Goal: Check status

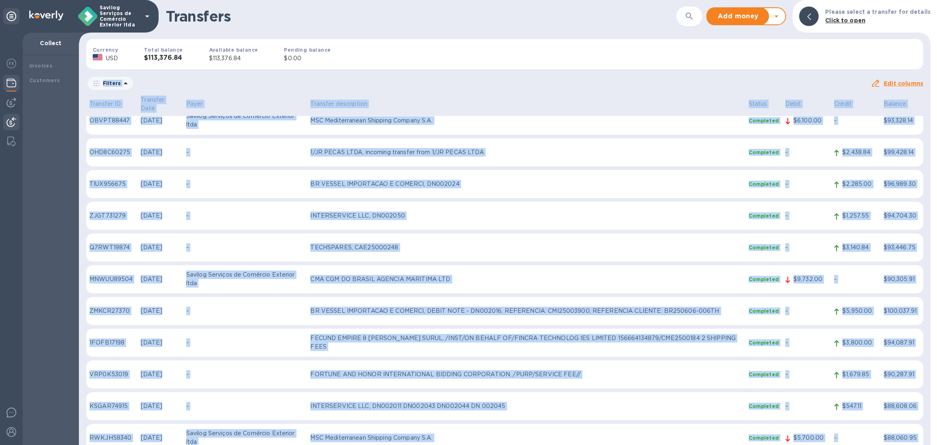
drag, startPoint x: 455, startPoint y: 74, endPoint x: 932, endPoint y: 464, distance: 615.6
click at [932, 445] on html "Savilog Serviços de Comércio Exterior ltda Collect Invoices Customers Transfers…" at bounding box center [468, 222] width 937 height 445
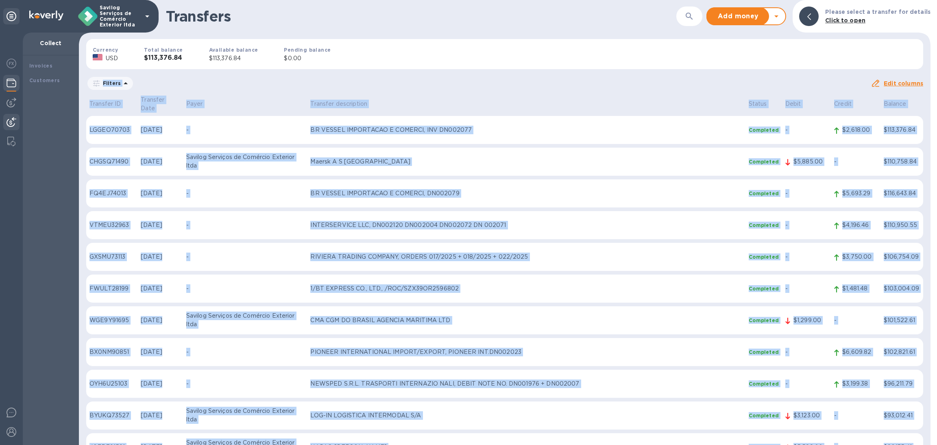
click at [509, 61] on div "Currency USD Total balance $113,376.84 Available balance $113,376.84 Pending ba…" at bounding box center [505, 54] width 850 height 43
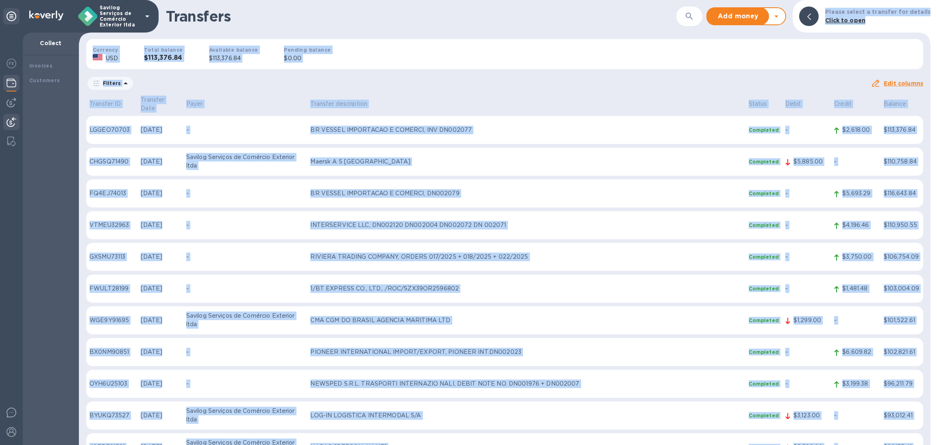
drag, startPoint x: 404, startPoint y: 16, endPoint x: 937, endPoint y: 349, distance: 628.3
click at [937, 349] on div "Transfers ​ Add money Withdraw money Please select a transfer for details Click…" at bounding box center [508, 222] width 858 height 445
click at [400, 48] on div "Currency USD Total balance $113,376.84 Available balance $113,376.84 Pending ba…" at bounding box center [505, 54] width 850 height 43
drag, startPoint x: 317, startPoint y: 10, endPoint x: 883, endPoint y: 345, distance: 658.5
click at [933, 379] on div "Transfers ​ Add money Withdraw money Please select a transfer for details Click…" at bounding box center [508, 222] width 858 height 445
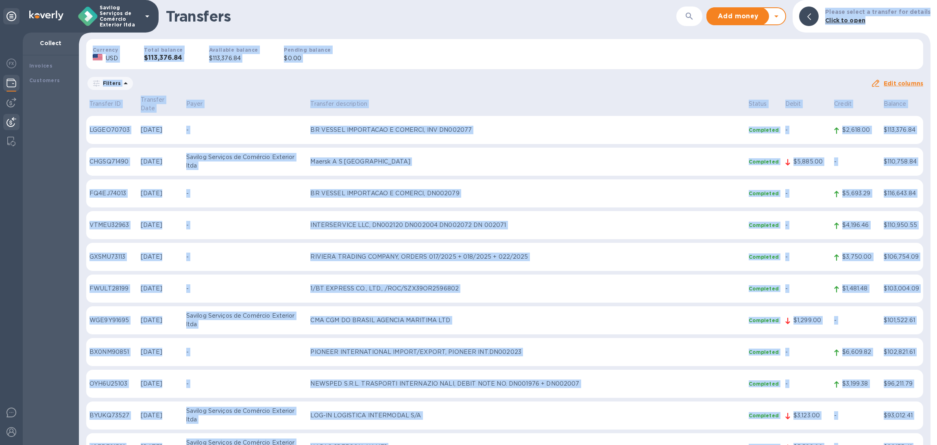
click at [438, 72] on div "Currency USD Total balance $113,376.84 Available balance $113,376.84 Pending ba…" at bounding box center [505, 54] width 850 height 43
drag, startPoint x: 330, startPoint y: 10, endPoint x: 933, endPoint y: 413, distance: 724.9
click at [933, 413] on div "Transfers ​ Add money Withdraw money Please select a transfer for details Click…" at bounding box center [508, 222] width 858 height 445
click at [407, 61] on div "Currency USD Total balance $113,376.84 Available balance $113,376.84 Pending ba…" at bounding box center [505, 54] width 850 height 43
click at [406, 34] on div "Transfers ​ Add money Withdraw money Please select a transfer for details Click…" at bounding box center [505, 222] width 852 height 445
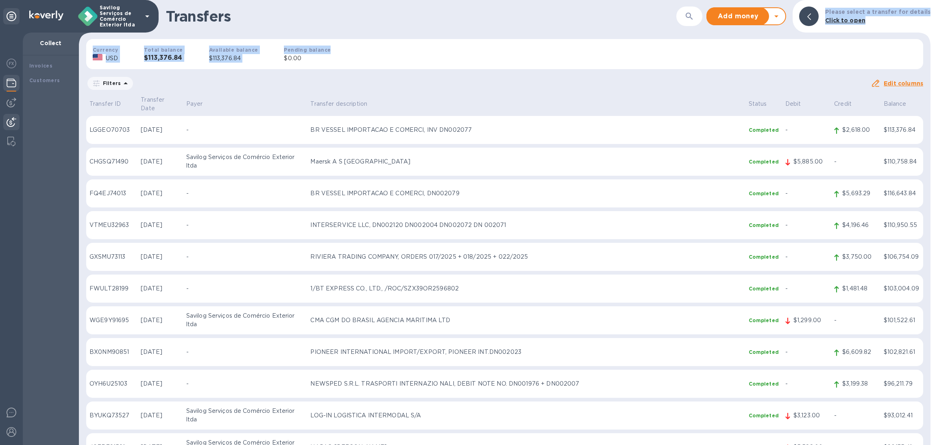
click at [432, 35] on div "Currency USD Total balance $113,376.84 Available balance $113,376.84 Pending ba…" at bounding box center [505, 54] width 850 height 43
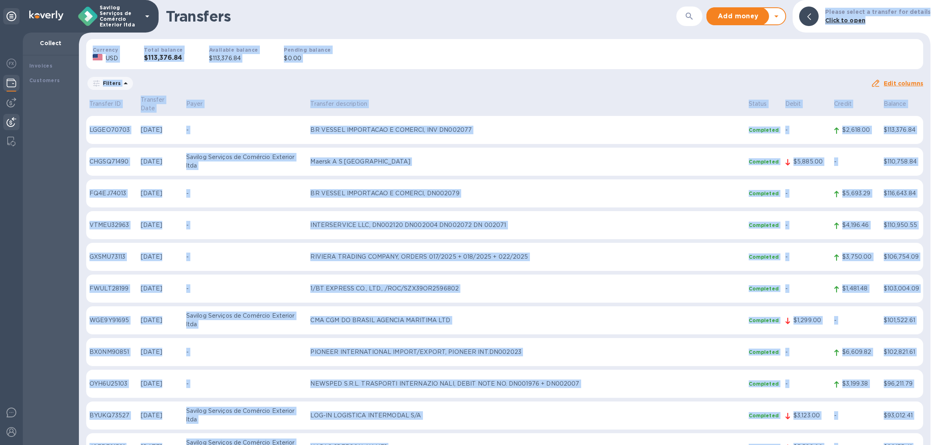
drag, startPoint x: 324, startPoint y: 11, endPoint x: 889, endPoint y: 437, distance: 708.2
click at [905, 445] on html "Savilog Serviços de Comércio Exterior ltda Collect Invoices Customers Transfers…" at bounding box center [468, 222] width 937 height 445
click at [396, 60] on div "Currency USD Total balance $113,376.84 Available balance $113,376.84 Pending ba…" at bounding box center [505, 54] width 850 height 43
drag, startPoint x: 345, startPoint y: 26, endPoint x: 917, endPoint y: 430, distance: 700.1
click at [937, 445] on html "Savilog Serviços de Comércio Exterior ltda Collect Invoices Customers Transfers…" at bounding box center [468, 222] width 937 height 445
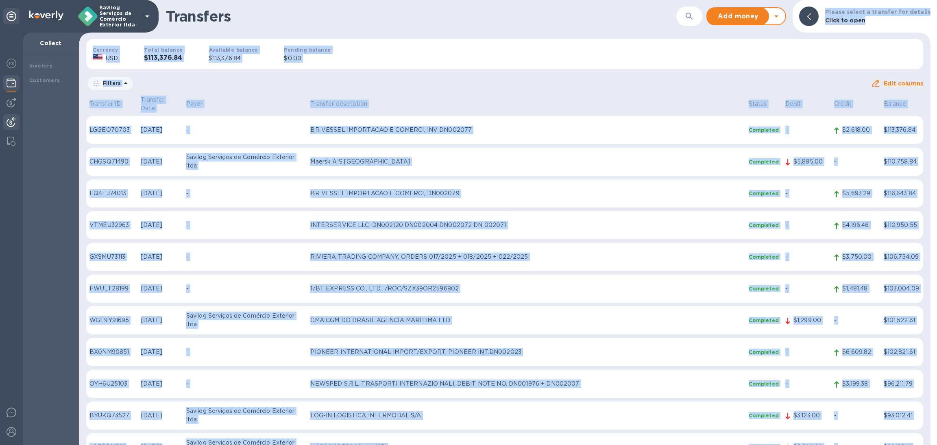
click at [471, 36] on div "Currency USD Total balance $113,376.84 Available balance $113,376.84 Pending ba…" at bounding box center [505, 54] width 850 height 43
